Goal: Transaction & Acquisition: Purchase product/service

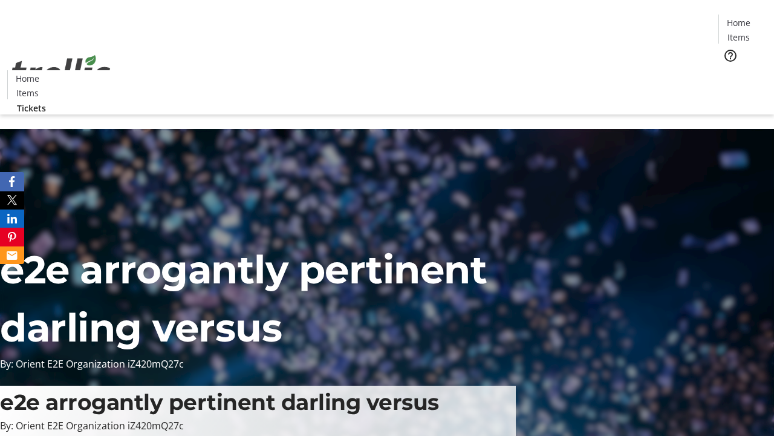
click at [728, 70] on span "Tickets" at bounding box center [742, 76] width 29 height 13
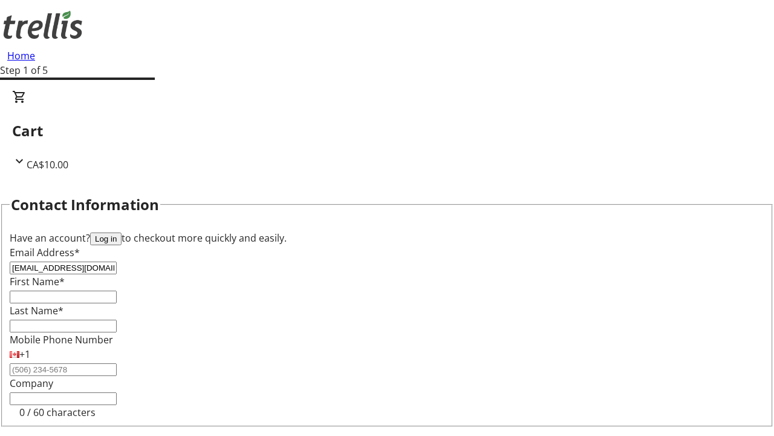
type input "[EMAIL_ADDRESS][DOMAIN_NAME]"
type input "Amani"
type input "[PERSON_NAME]"
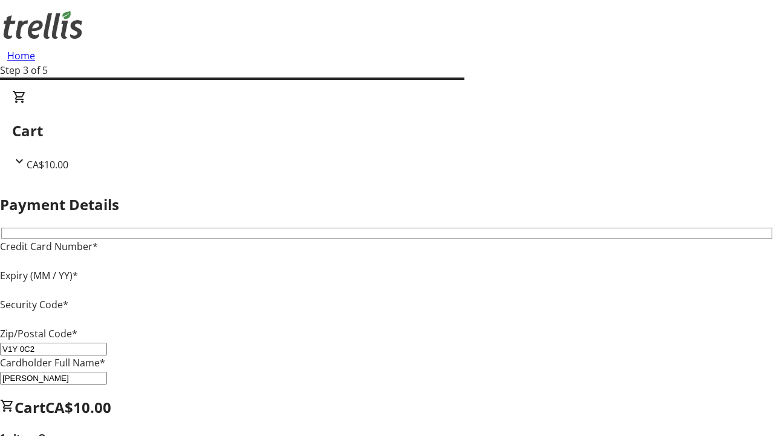
type input "V1Y 0C2"
